Goal: Find specific page/section: Find specific page/section

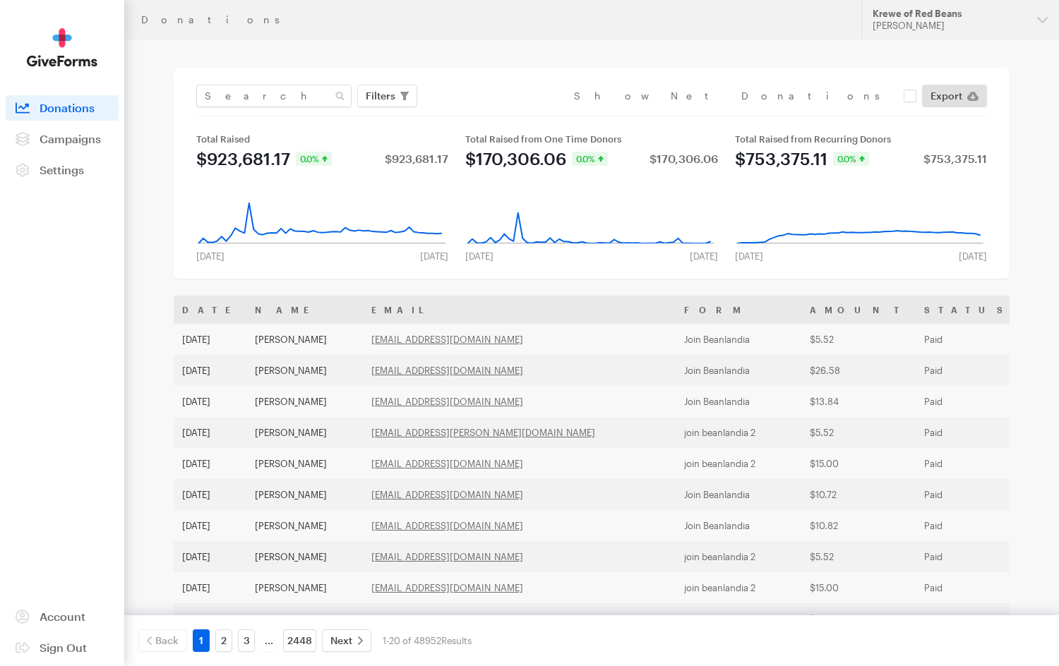
click at [89, 139] on span "Campaigns" at bounding box center [70, 138] width 61 height 13
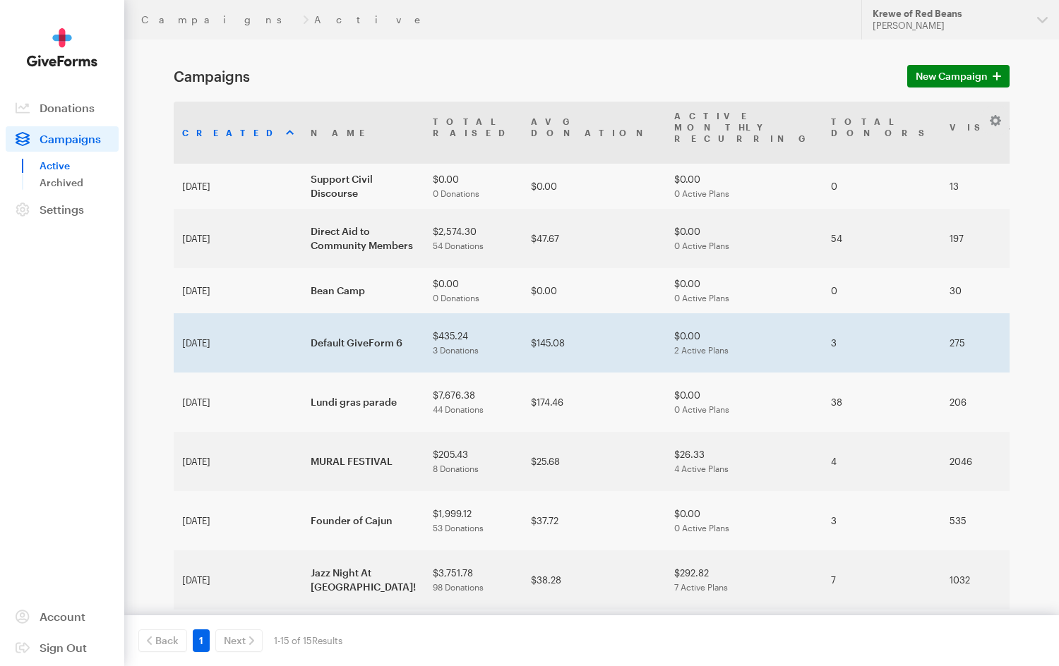
click at [302, 327] on td "Default GiveForm 6" at bounding box center [363, 342] width 122 height 59
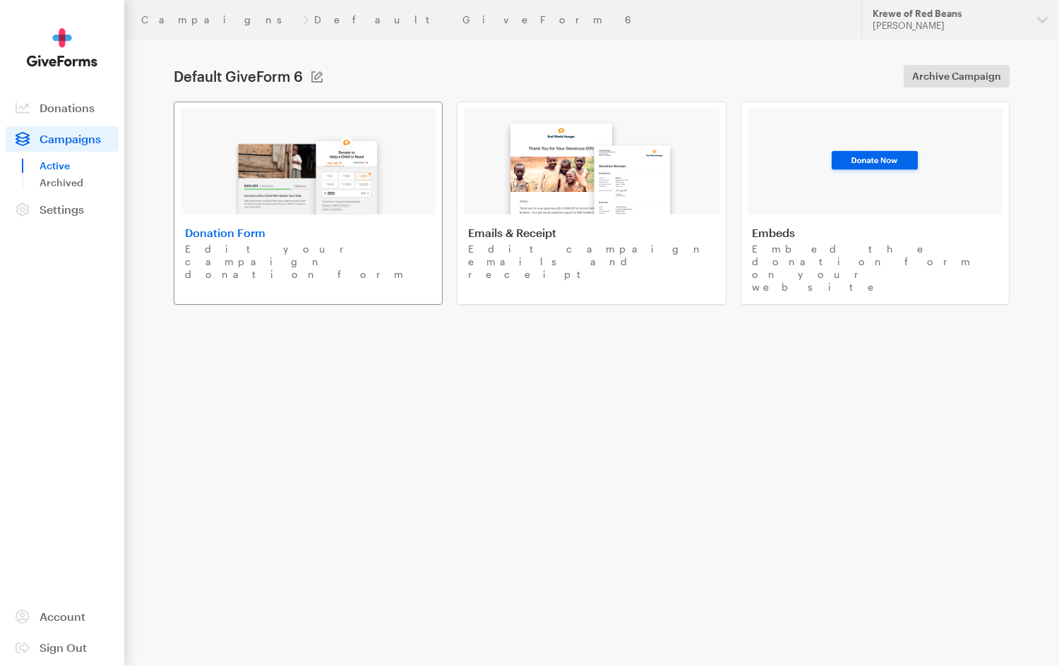
click at [359, 162] on img at bounding box center [308, 169] width 165 height 90
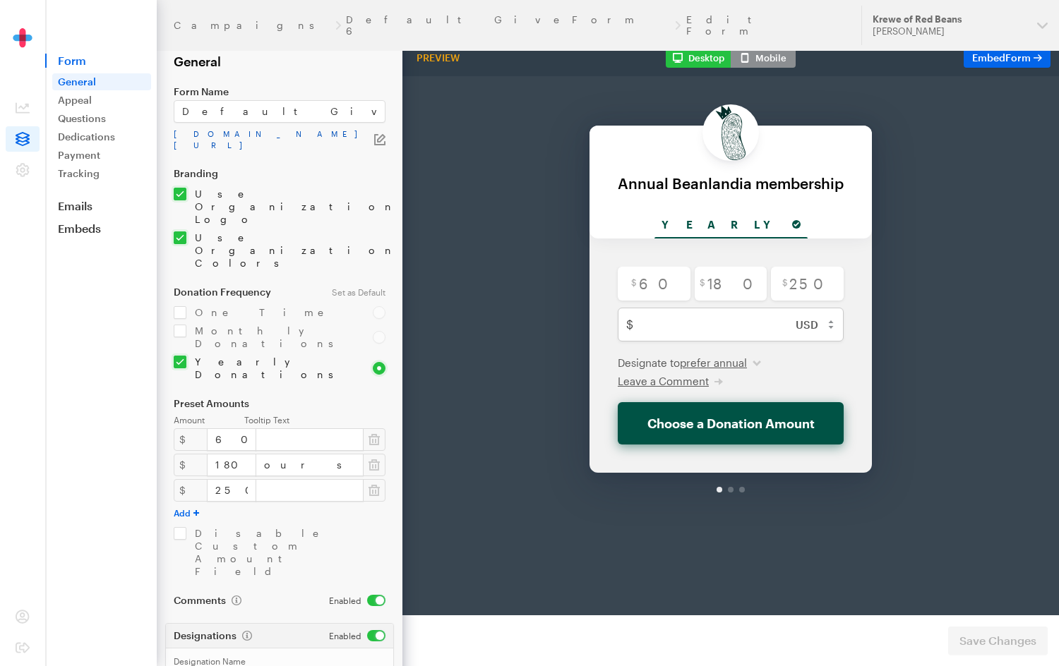
click at [366, 139] on link "app.giveforms.com/forms/rocker9955/default-giveform-6" at bounding box center [274, 139] width 200 height 23
